Goal: Book appointment/travel/reservation

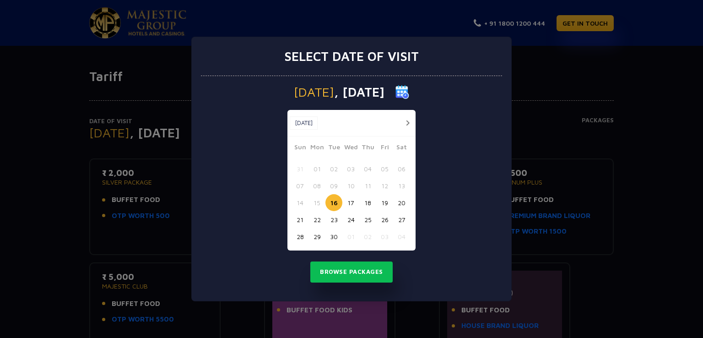
click at [349, 217] on button "24" at bounding box center [350, 219] width 17 height 17
click at [337, 239] on button "30" at bounding box center [333, 236] width 17 height 17
click at [360, 263] on button "Browse Packages" at bounding box center [351, 271] width 82 height 21
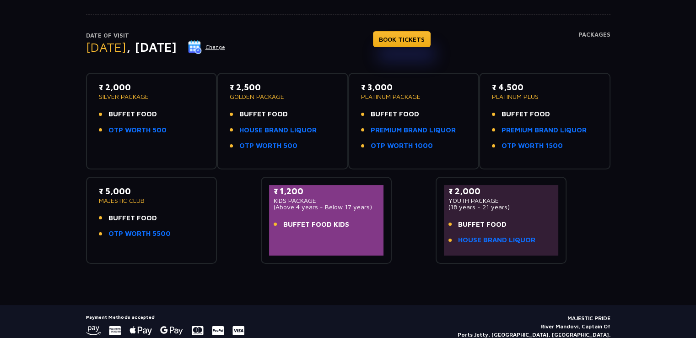
scroll to position [92, 0]
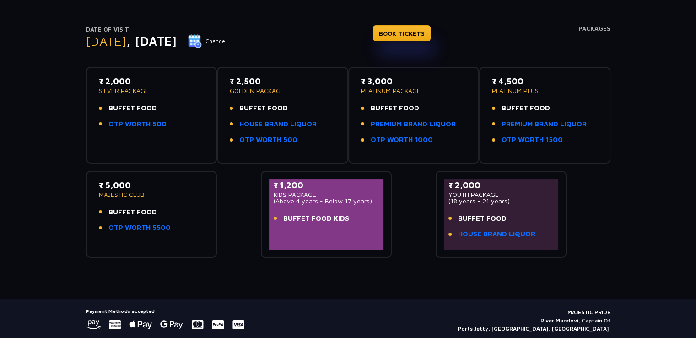
click at [519, 213] on li "BUFFET FOOD" at bounding box center [502, 218] width 106 height 11
click at [502, 198] on p "(18 years - 21 years)" at bounding box center [502, 201] width 106 height 6
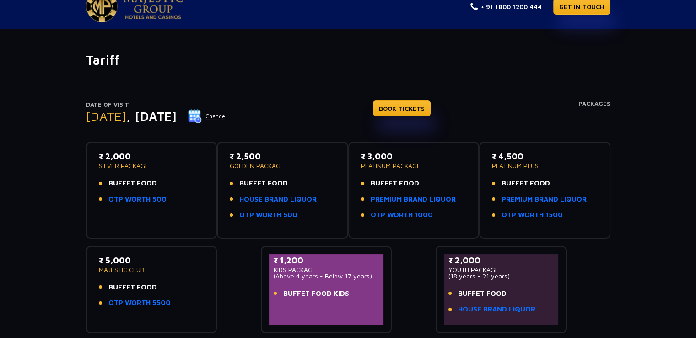
scroll to position [121, 0]
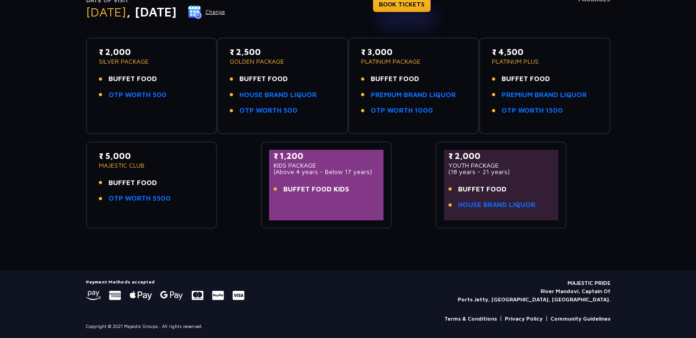
click at [456, 157] on p "₹ 2,000" at bounding box center [502, 156] width 106 height 12
drag, startPoint x: 484, startPoint y: 197, endPoint x: 567, endPoint y: 228, distance: 88.5
click at [567, 228] on div "Tariff Date of Visit [DATE] Change BOOK TICKETS Packages ₹ 2,000 SILVER PACKAGE…" at bounding box center [348, 109] width 696 height 322
click at [520, 206] on link "HOUSE BRAND LIQUOR" at bounding box center [496, 205] width 77 height 11
